Goal: Communication & Community: Answer question/provide support

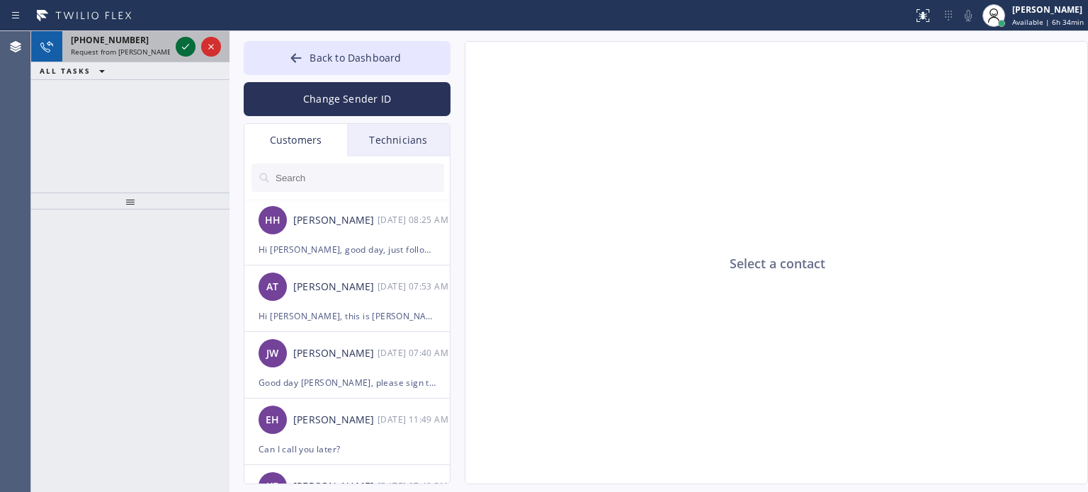
click at [184, 48] on icon at bounding box center [185, 47] width 7 height 6
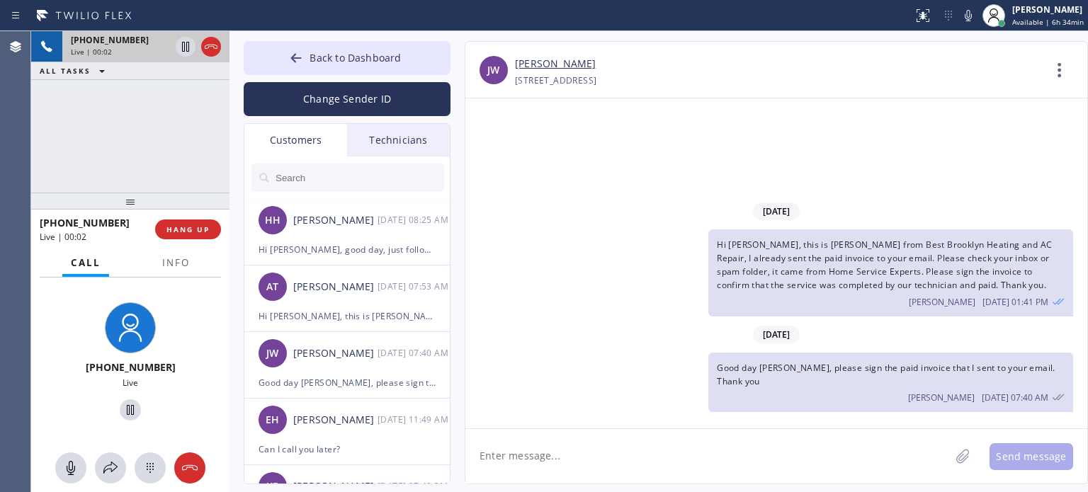
type input "[PHONE_NUMBER]"
click at [190, 232] on span "HANG UP" at bounding box center [187, 230] width 43 height 10
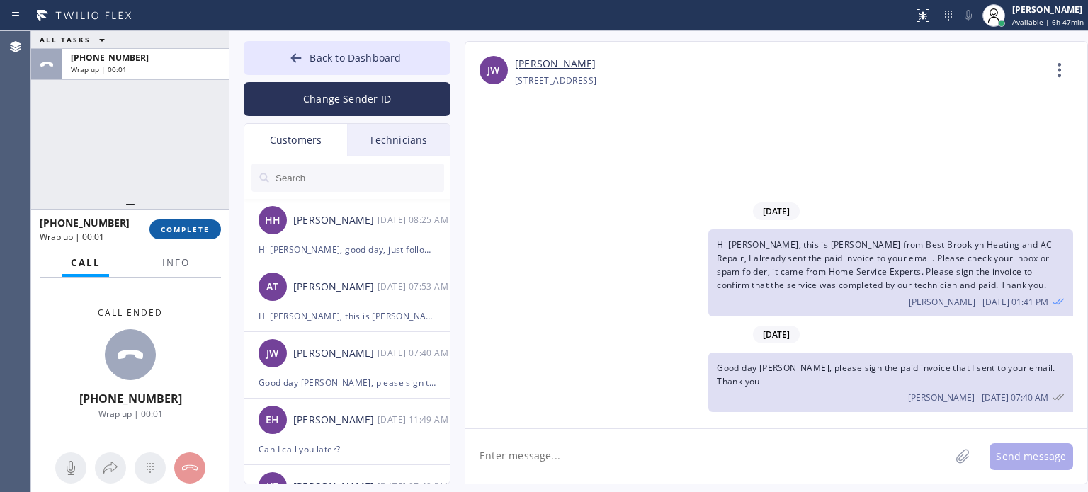
click at [190, 232] on span "COMPLETE" at bounding box center [185, 230] width 49 height 10
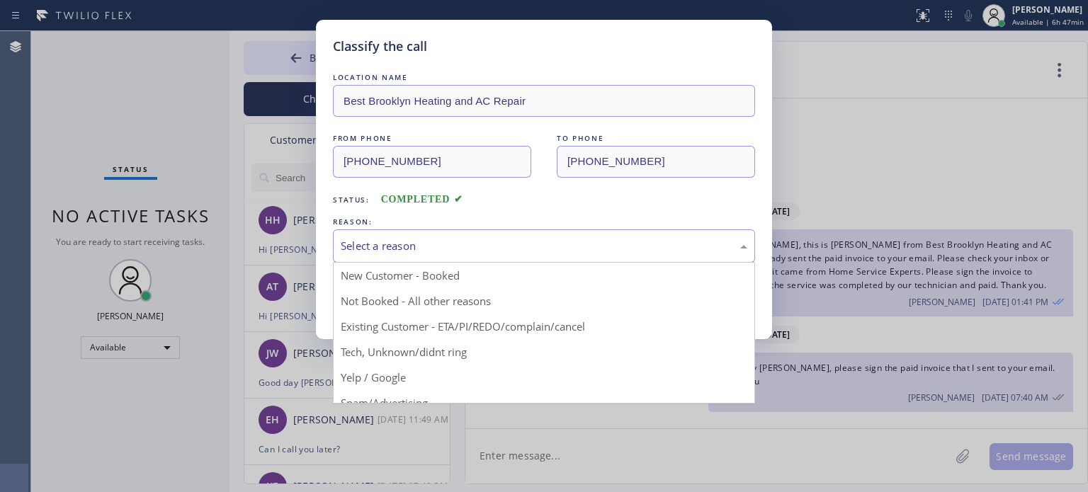
click at [544, 256] on div "Select a reason" at bounding box center [544, 245] width 422 height 33
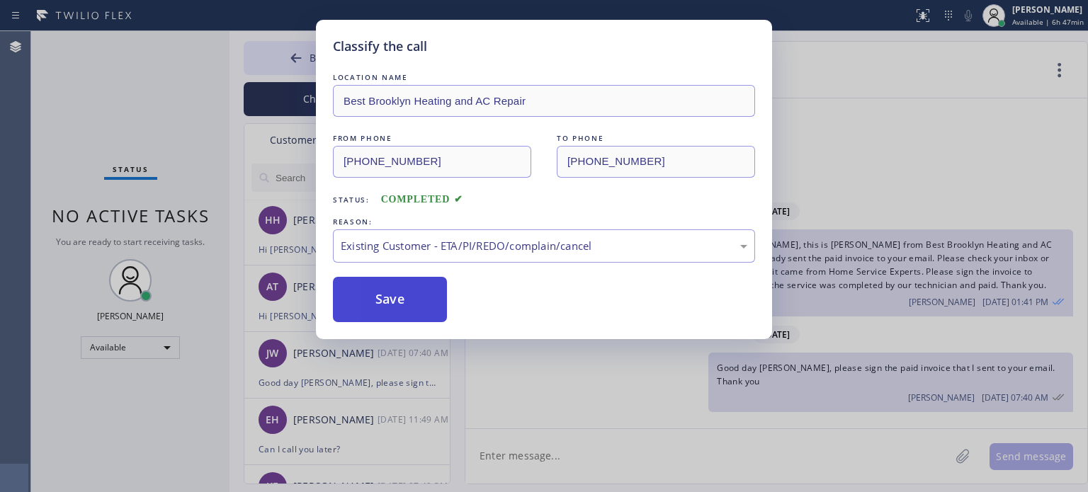
click at [436, 297] on button "Save" at bounding box center [390, 299] width 114 height 45
type input "[PHONE_NUMBER]"
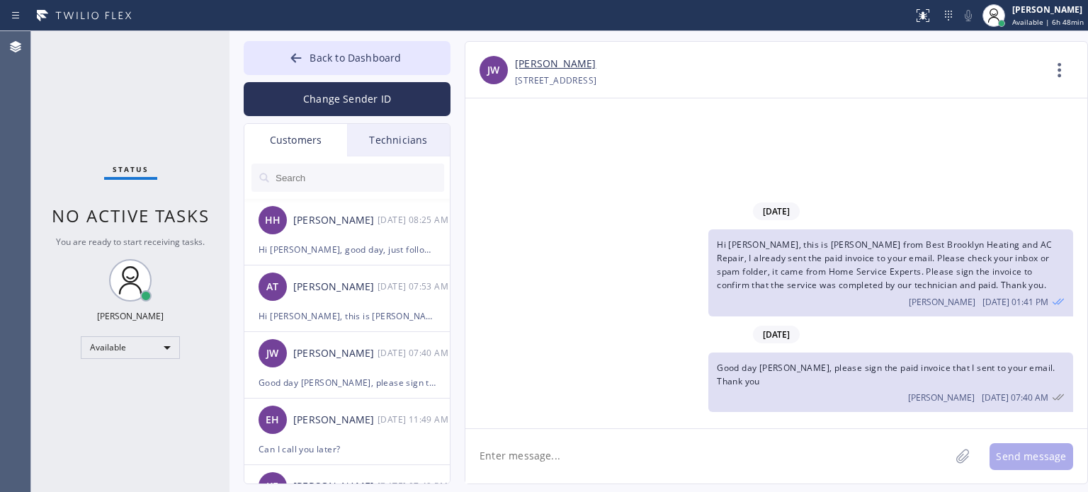
click at [832, 138] on div "[DATE] Hi [PERSON_NAME], this is [PERSON_NAME] from Best Brooklyn Heating and A…" at bounding box center [776, 263] width 622 height 330
click at [331, 334] on div "[PERSON_NAME] [DATE] 07:40 AM" at bounding box center [347, 353] width 207 height 42
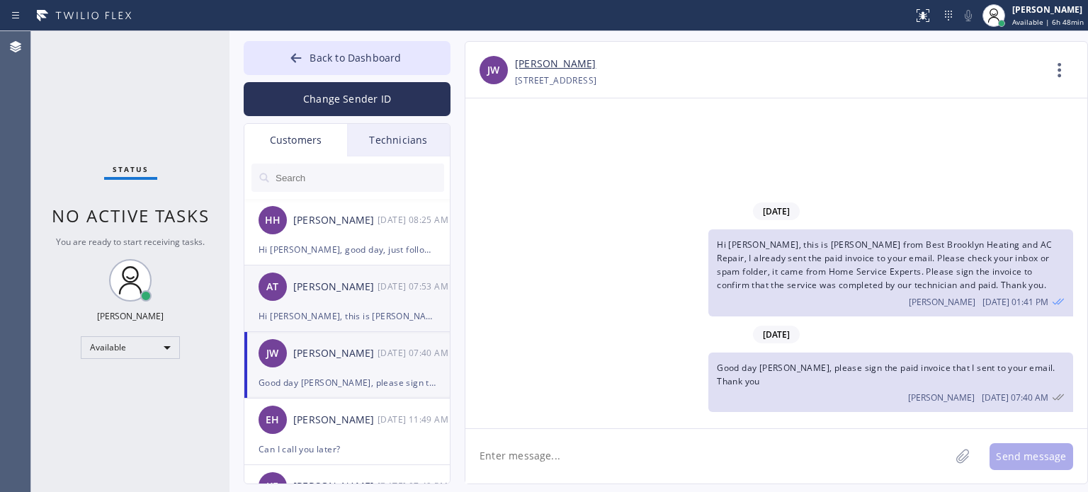
click at [333, 302] on div "AT [PERSON_NAME] [DATE] 07:53 AM" at bounding box center [347, 287] width 207 height 42
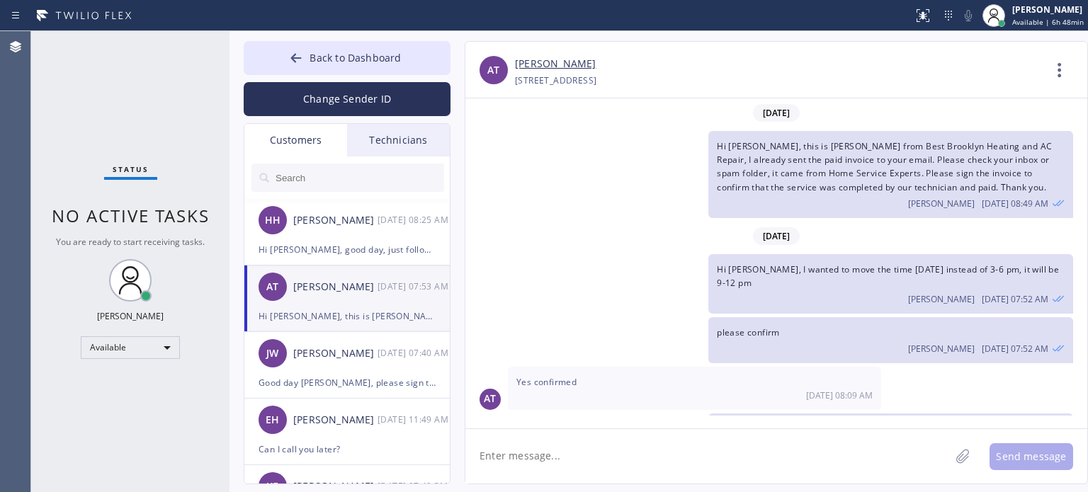
scroll to position [137, 0]
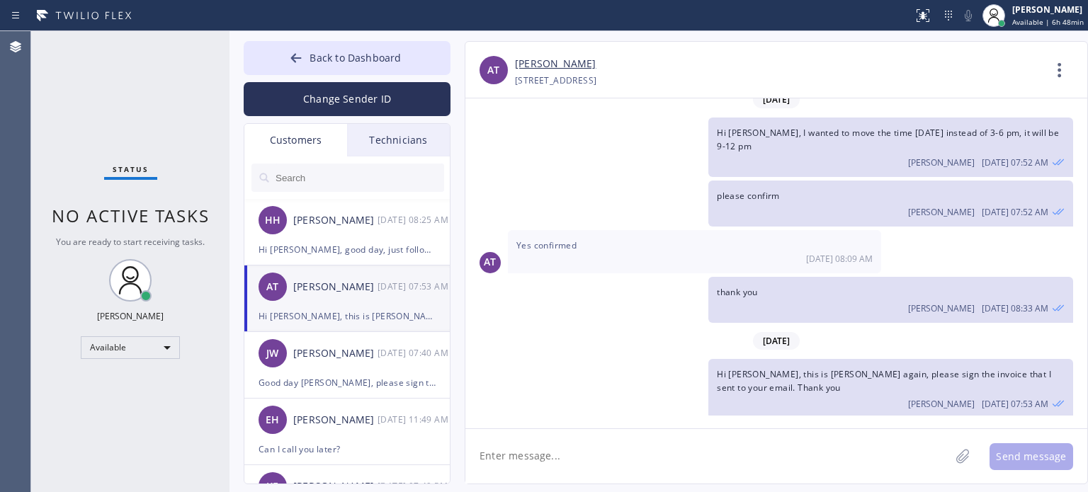
click at [572, 449] on textarea at bounding box center [707, 456] width 484 height 55
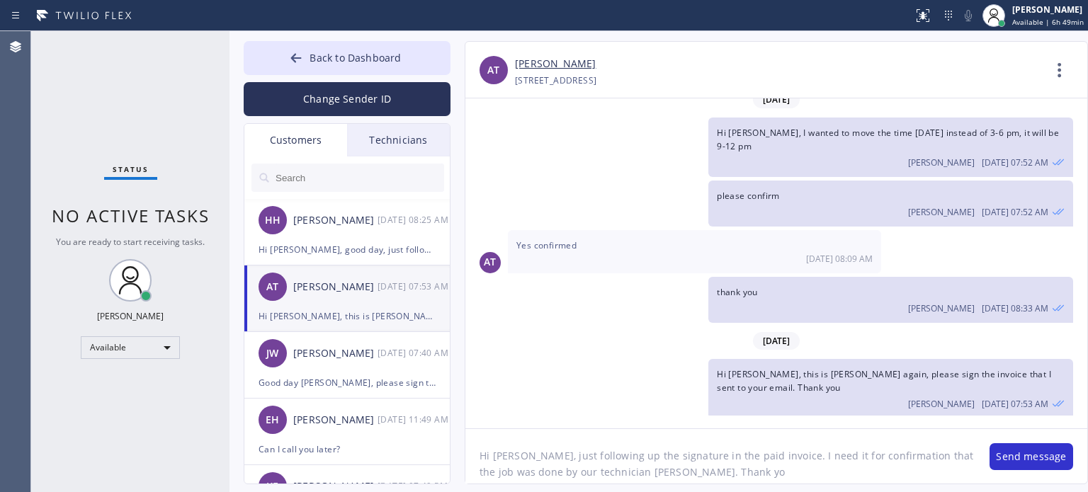
type textarea "Hi [PERSON_NAME], just following up the signature in the paid invoice. I need i…"
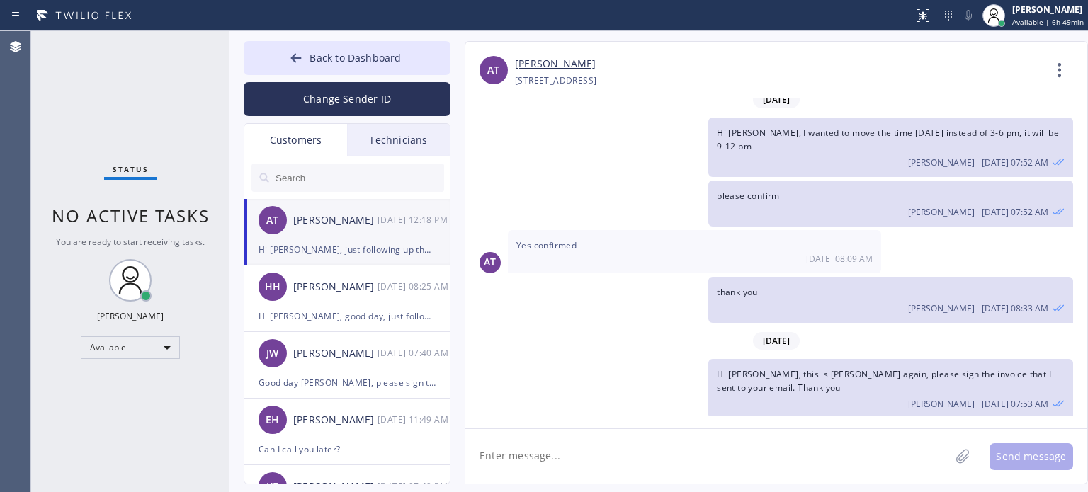
scroll to position [232, 0]
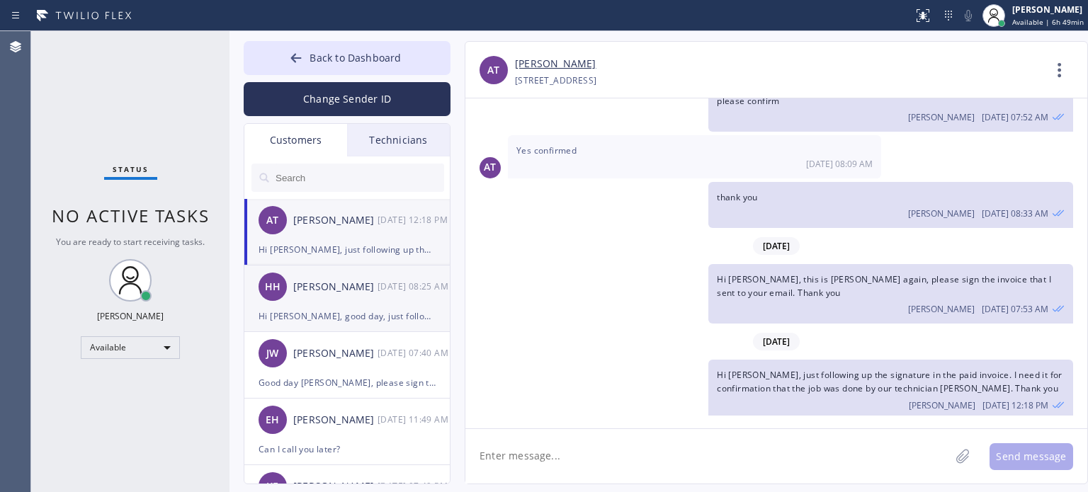
click at [342, 307] on div "HH [PERSON_NAME] [DATE] 08:25 AM" at bounding box center [347, 287] width 207 height 42
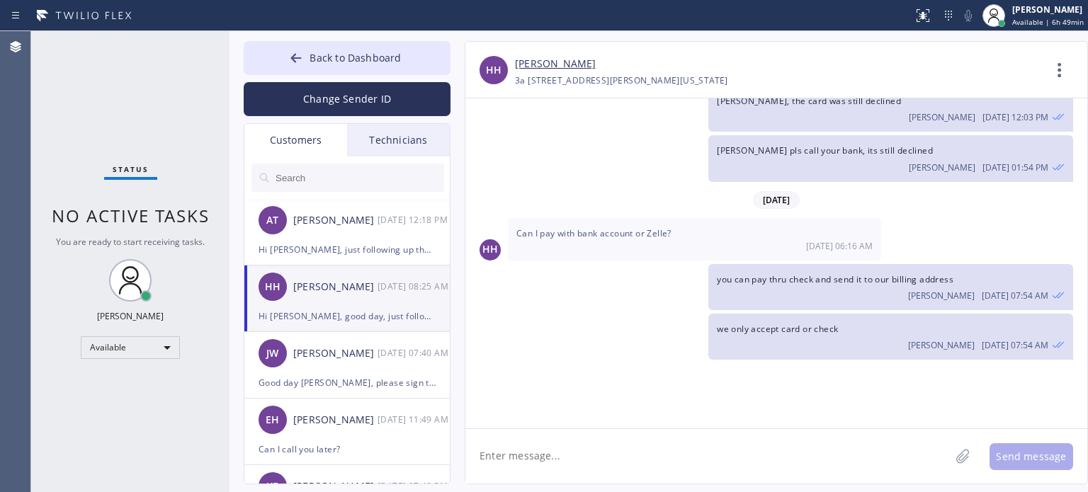
scroll to position [915, 0]
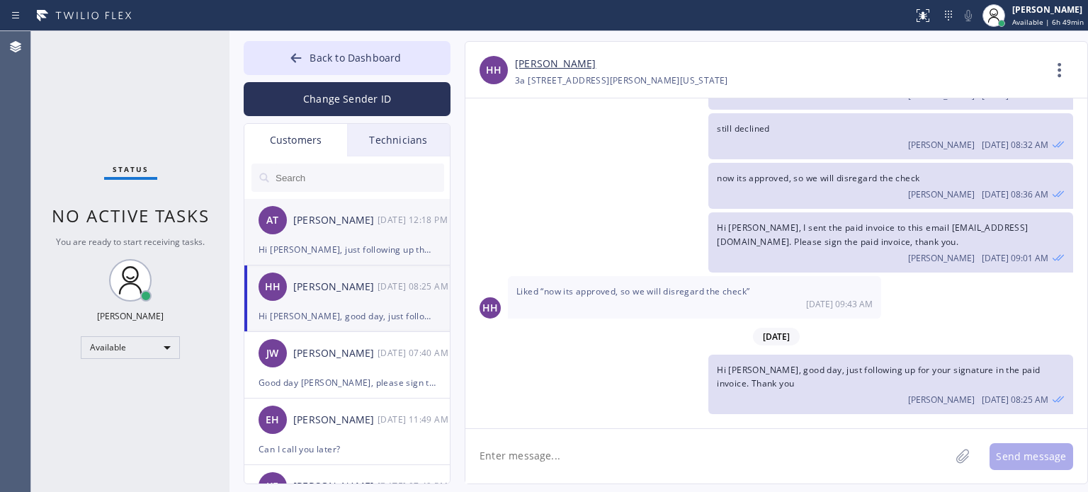
click at [300, 232] on div "AT [PERSON_NAME] [DATE] 12:18 PM" at bounding box center [347, 220] width 207 height 42
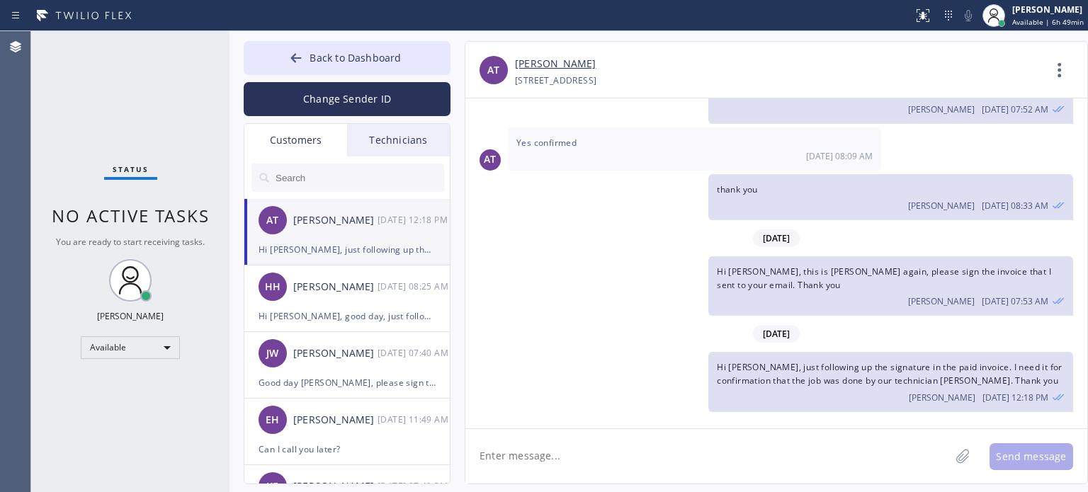
scroll to position [232, 0]
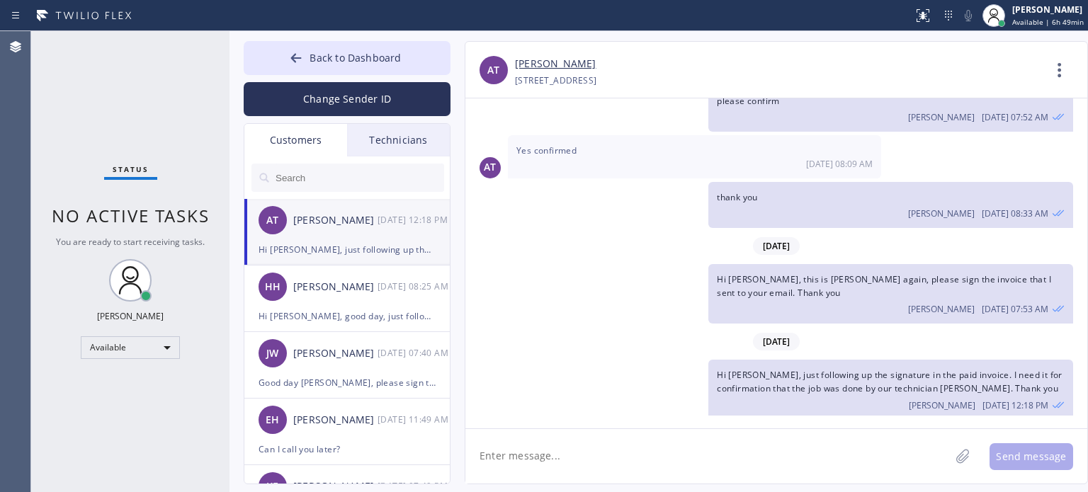
click at [717, 369] on span "Hi [PERSON_NAME], just following up the signature in the paid invoice. I need i…" at bounding box center [890, 381] width 346 height 25
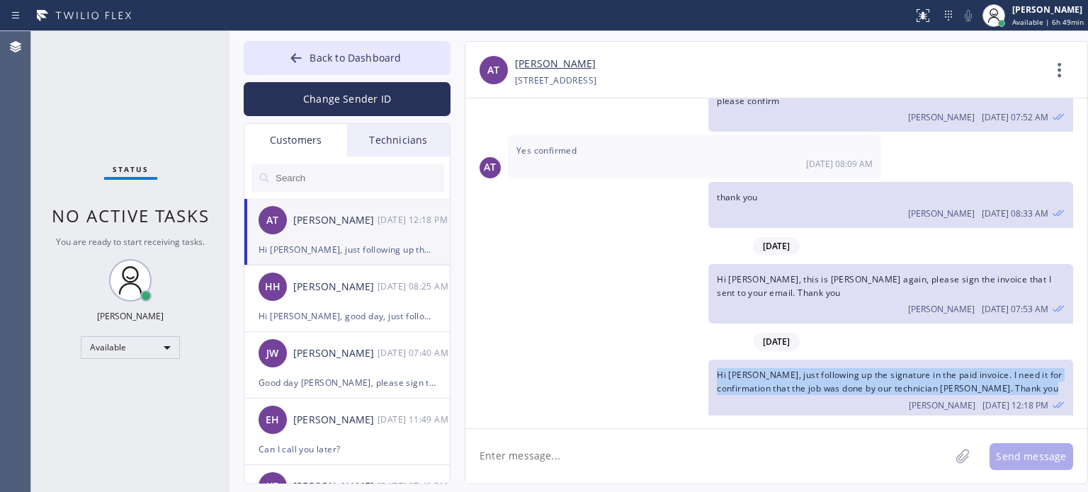
click at [717, 369] on span "Hi [PERSON_NAME], just following up the signature in the paid invoice. I need i…" at bounding box center [890, 381] width 346 height 25
copy span "Hi [PERSON_NAME], just following up the signature in the paid invoice. I need i…"
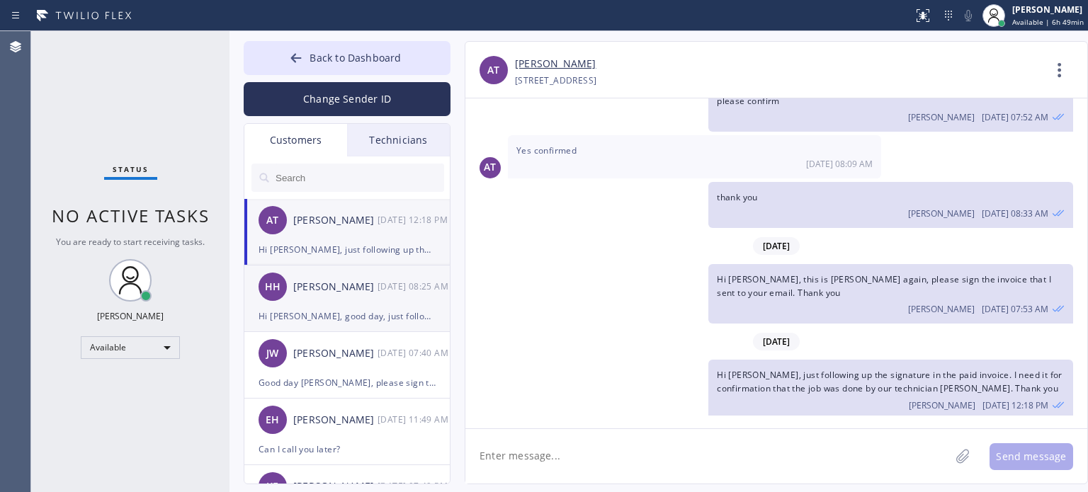
click at [346, 316] on div "Hi [PERSON_NAME], good day, just following up for your signature in the paid in…" at bounding box center [347, 316] width 177 height 16
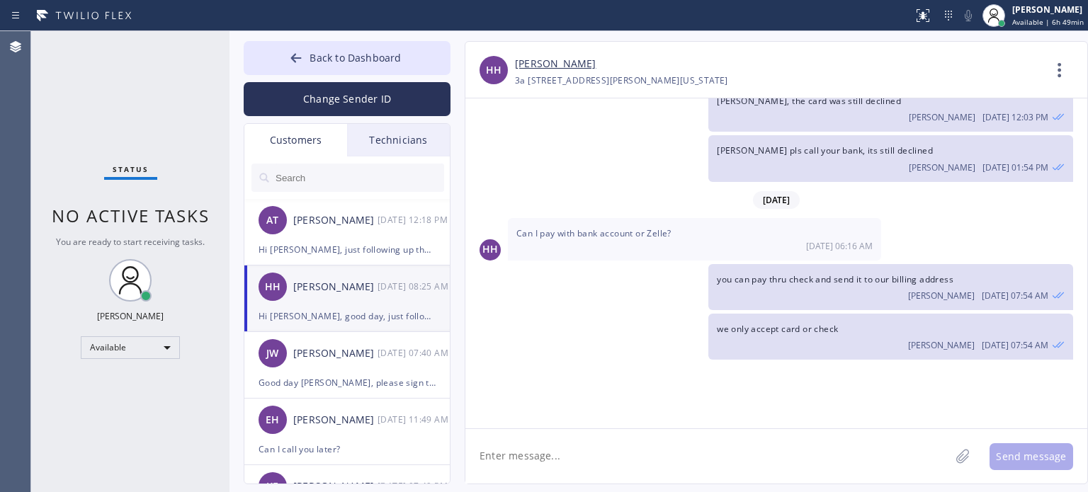
scroll to position [915, 0]
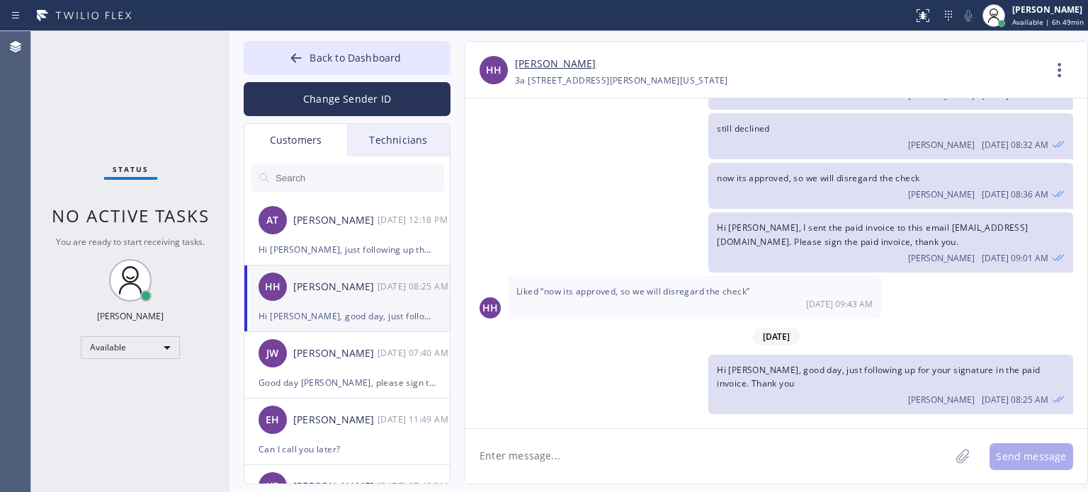
click at [541, 470] on textarea at bounding box center [707, 456] width 484 height 55
paste textarea "Hi [PERSON_NAME], just following up the signature in the paid invoice. I need i…"
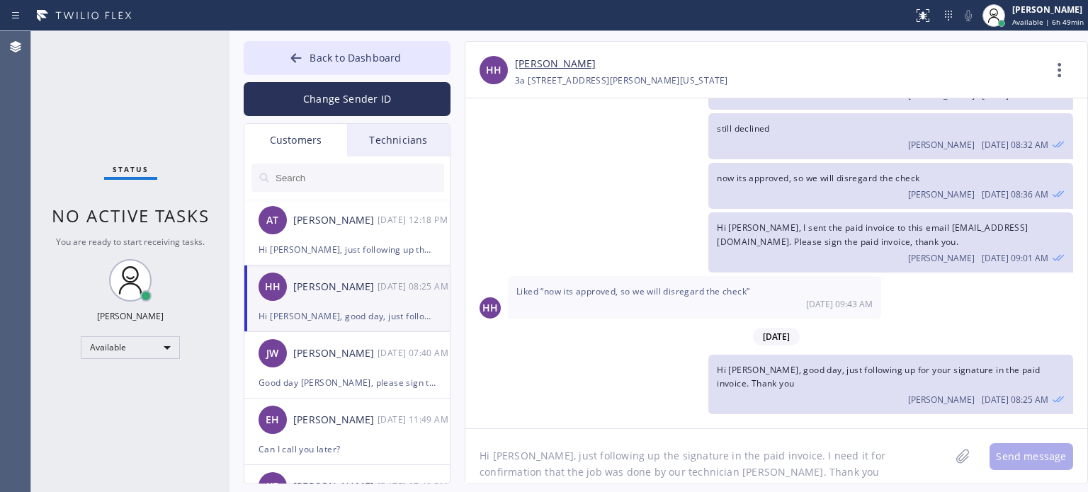
scroll to position [11, 0]
click at [497, 446] on textarea "Hi [PERSON_NAME], just following up the signature in the paid invoice. I need i…" at bounding box center [720, 456] width 510 height 55
type textarea "Hi [PERSON_NAME], just following up the signature in the paid invoice. I need i…"
click at [1021, 458] on button "Send message" at bounding box center [1031, 456] width 84 height 27
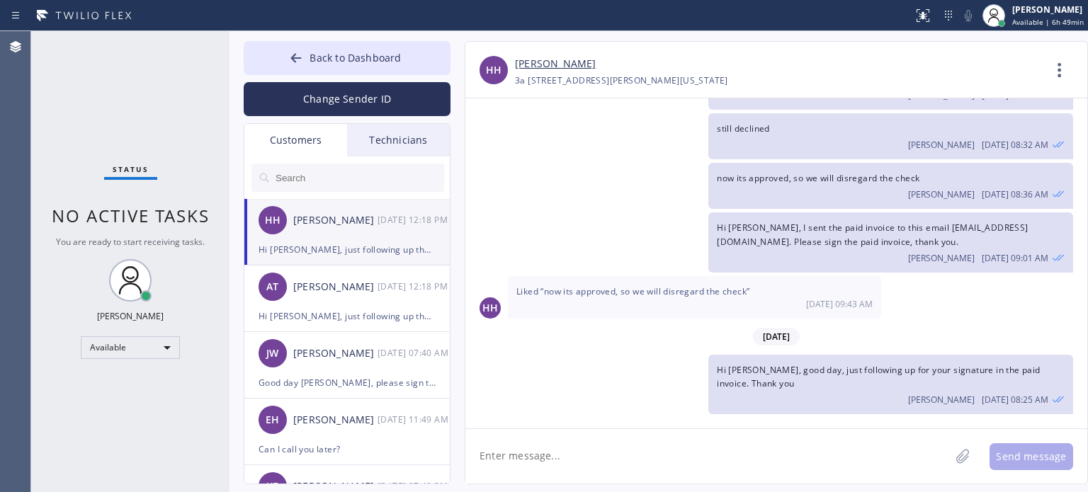
scroll to position [1009, 0]
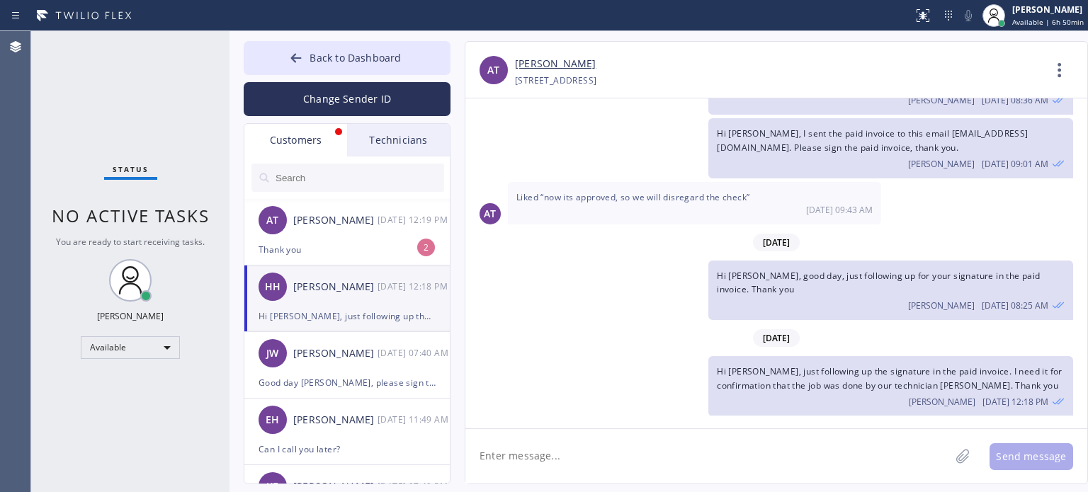
click at [900, 210] on div "AT [GEOGRAPHIC_DATA] “now its approved, so we will disregard the check” [DATE] …" at bounding box center [776, 203] width 622 height 42
click at [327, 246] on div "Thank you" at bounding box center [347, 250] width 177 height 16
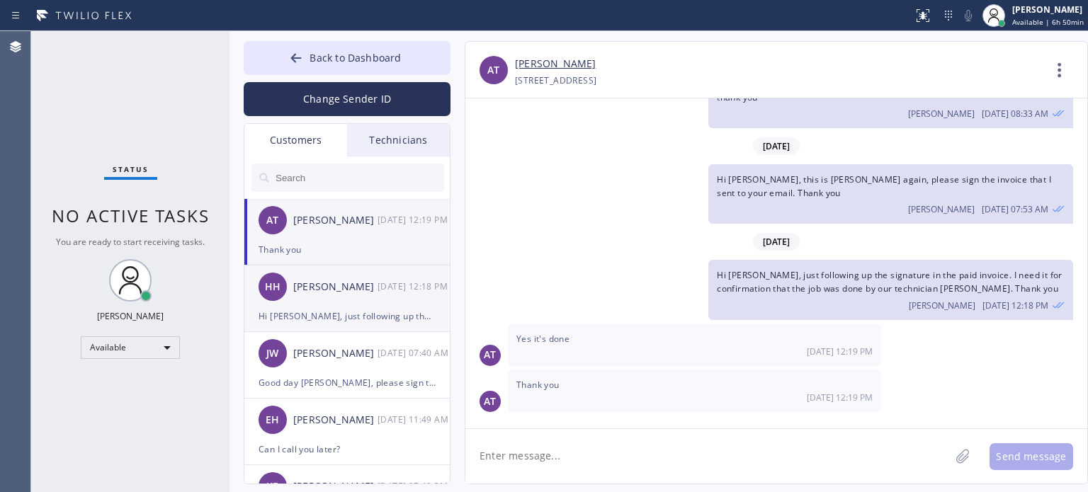
scroll to position [322, 0]
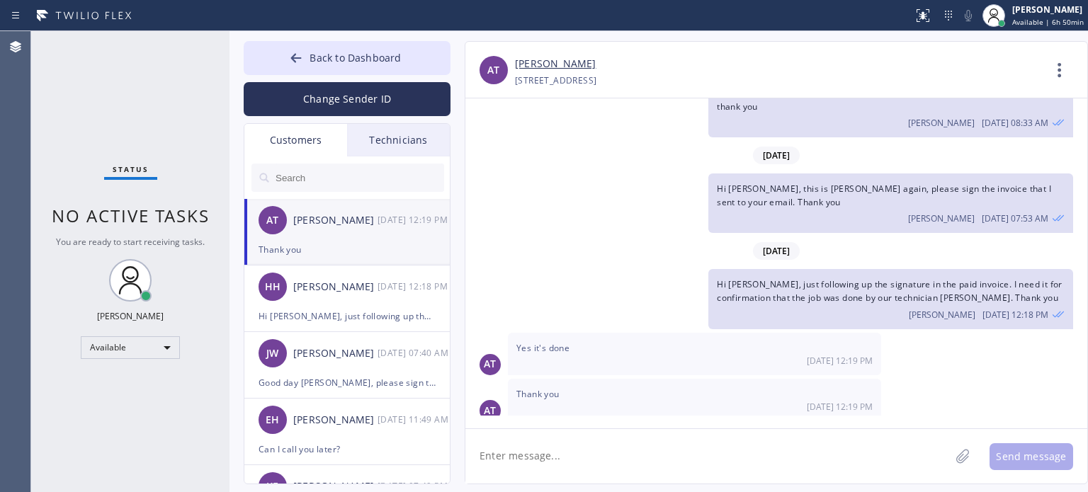
click at [546, 447] on textarea at bounding box center [707, 456] width 484 height 55
click at [558, 462] on textarea "thank you o" at bounding box center [720, 456] width 510 height 55
click at [557, 461] on textarea "thank you o" at bounding box center [720, 456] width 510 height 55
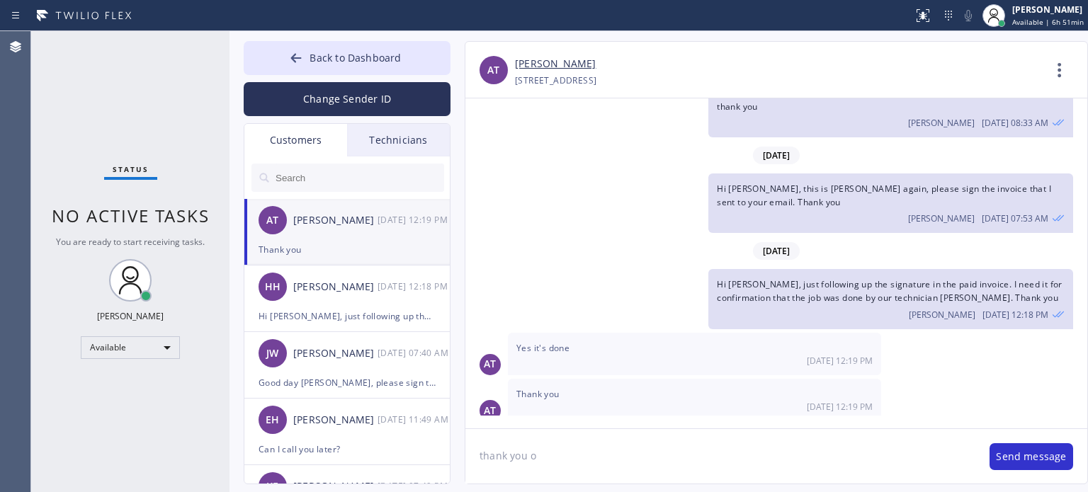
click at [557, 461] on textarea "thank you o" at bounding box center [720, 456] width 510 height 55
type textarea "d"
type textarea "Did you sign the paid invoice? Do you want me to send it again?"
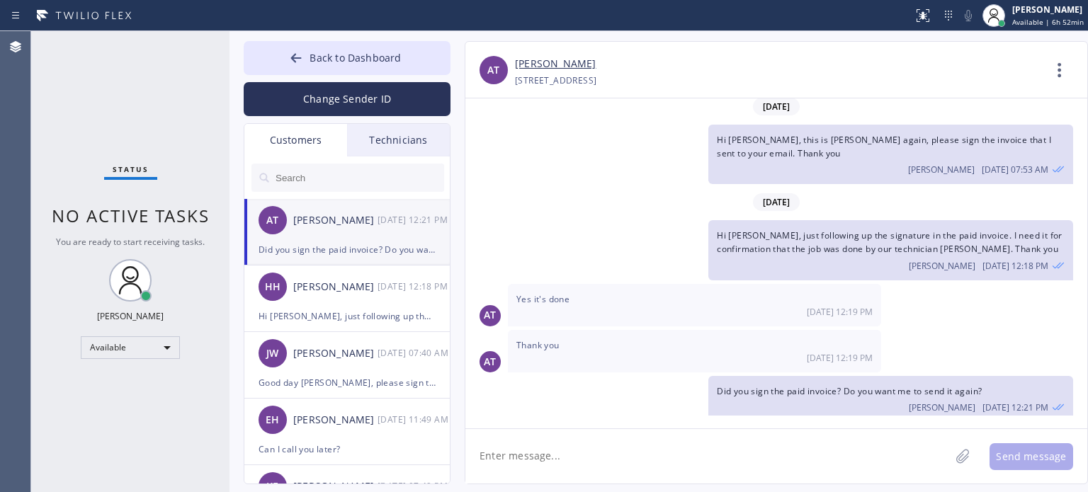
click at [560, 458] on textarea at bounding box center [707, 456] width 484 height 55
